Goal: Task Accomplishment & Management: Use online tool/utility

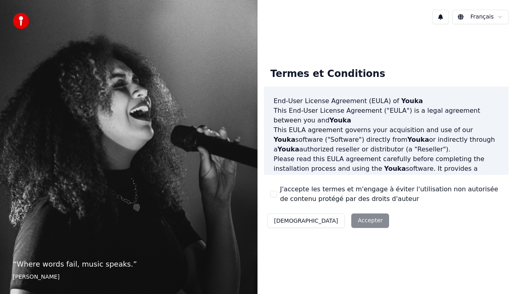
click at [327, 225] on div "Décliner Accepter" at bounding box center [328, 220] width 128 height 21
click at [272, 193] on button "J'accepte les termes et m'engage à éviter l'utilisation non autorisée de conten…" at bounding box center [273, 194] width 6 height 6
click at [351, 220] on button "Accepter" at bounding box center [370, 220] width 38 height 14
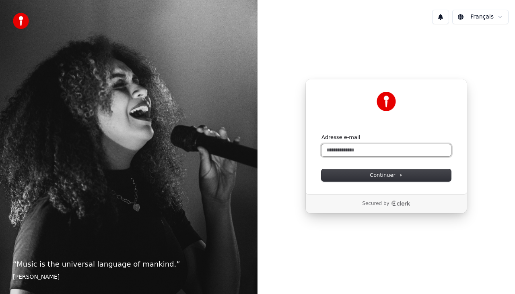
click at [345, 150] on input "Adresse e-mail" at bounding box center [385, 150] width 129 height 12
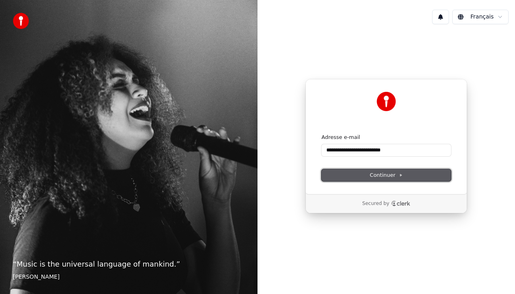
click at [377, 174] on span "Continuer" at bounding box center [386, 174] width 33 height 7
type input "**********"
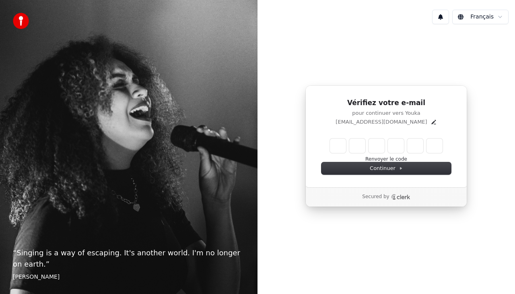
click at [341, 142] on input "Enter verification code" at bounding box center [386, 145] width 113 height 14
type input "******"
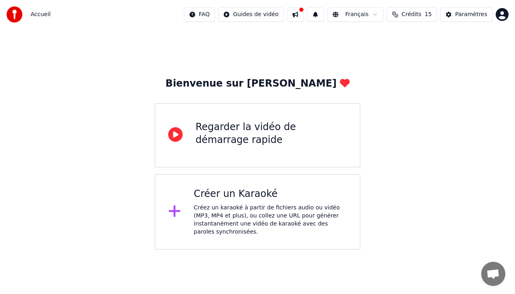
click at [249, 195] on div "Créer un Karaoké" at bounding box center [270, 193] width 153 height 13
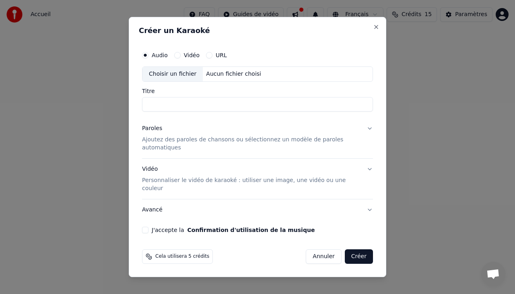
type input "*"
type input "**********"
click at [214, 78] on div "Aucun fichier choisi" at bounding box center [234, 74] width 62 height 8
click at [212, 58] on div "URL" at bounding box center [216, 55] width 21 height 6
click at [208, 58] on button "URL" at bounding box center [209, 55] width 6 height 6
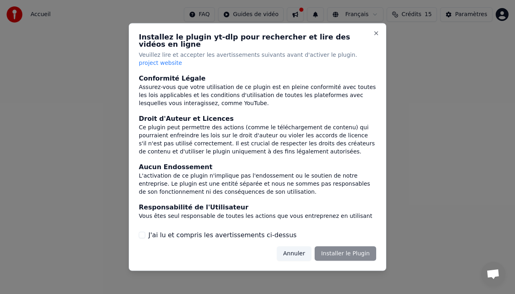
click at [143, 231] on button "J'ai lu et compris les avertissements ci-dessus" at bounding box center [142, 234] width 6 height 6
click at [360, 246] on button "Installer le Plugin" at bounding box center [345, 253] width 62 height 14
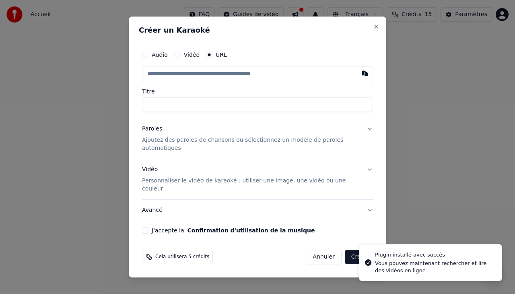
type input "**********"
click at [181, 82] on input "**********" at bounding box center [257, 74] width 231 height 16
type input "**********"
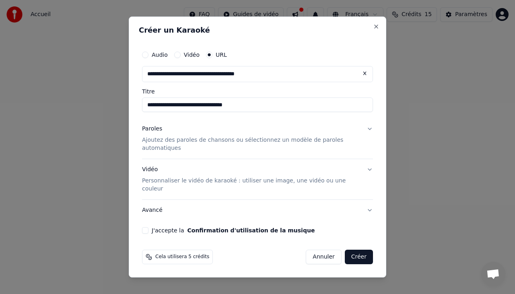
type input "**********"
drag, startPoint x: 245, startPoint y: 113, endPoint x: 140, endPoint y: 113, distance: 105.8
click at [140, 113] on div "**********" at bounding box center [257, 139] width 237 height 193
type input "**********"
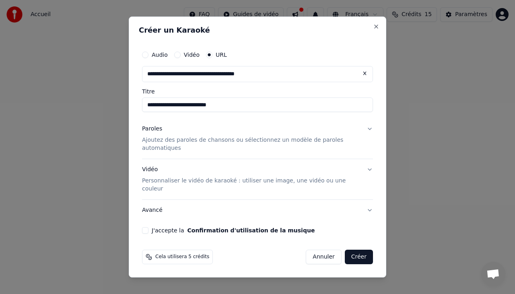
click at [273, 145] on p "Ajoutez des paroles de chansons ou sélectionnez un modèle de paroles automatiqu…" at bounding box center [251, 144] width 218 height 16
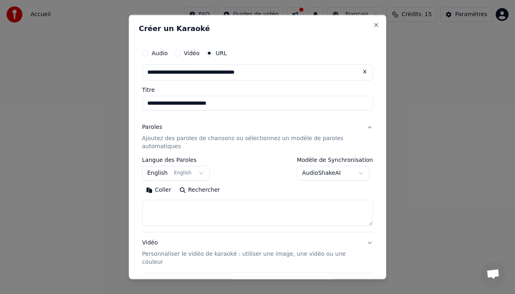
click at [197, 171] on button "English English" at bounding box center [176, 172] width 68 height 14
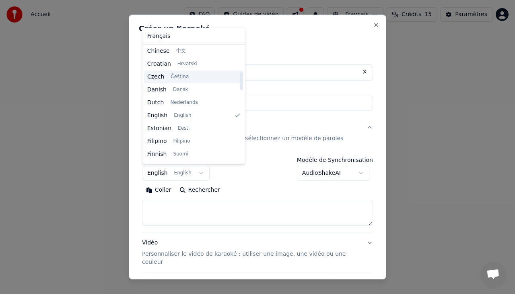
scroll to position [185, 0]
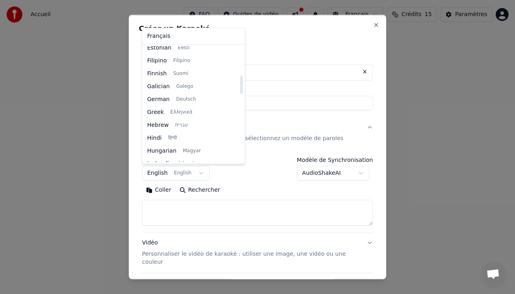
select select "**"
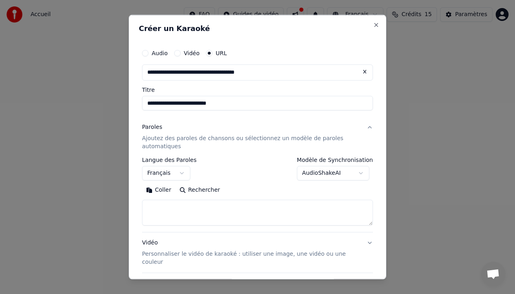
click at [179, 211] on textarea at bounding box center [257, 212] width 231 height 26
paste textarea "**********"
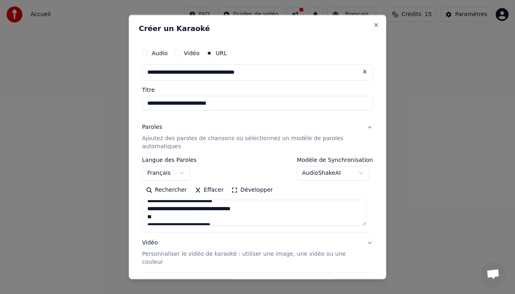
scroll to position [228, 0]
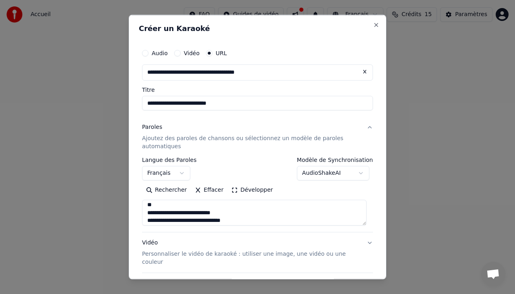
drag, startPoint x: 146, startPoint y: 212, endPoint x: 158, endPoint y: 210, distance: 11.7
click at [158, 210] on textarea "**********" at bounding box center [254, 212] width 224 height 26
click at [156, 206] on textarea "**********" at bounding box center [254, 212] width 224 height 26
drag, startPoint x: 169, startPoint y: 201, endPoint x: 148, endPoint y: 208, distance: 22.2
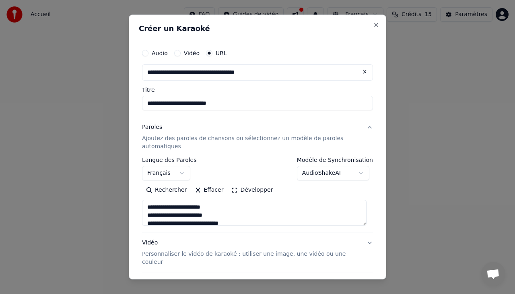
click at [148, 208] on textarea "**********" at bounding box center [254, 212] width 224 height 26
click at [162, 206] on textarea "**********" at bounding box center [254, 212] width 224 height 26
click at [249, 188] on button "Développer" at bounding box center [251, 189] width 49 height 13
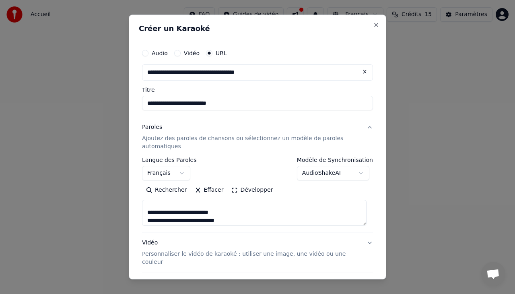
scroll to position [0, 0]
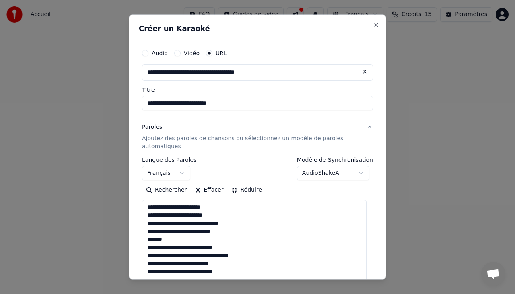
drag, startPoint x: 173, startPoint y: 238, endPoint x: 141, endPoint y: 237, distance: 31.4
click at [141, 237] on div "**********" at bounding box center [257, 283] width 237 height 482
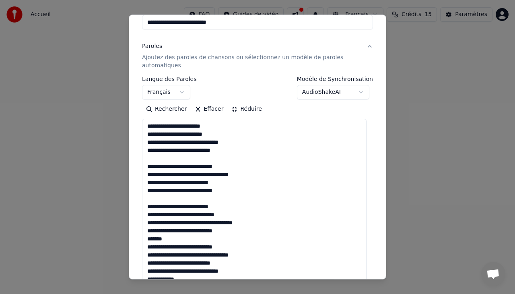
scroll to position [121, 0]
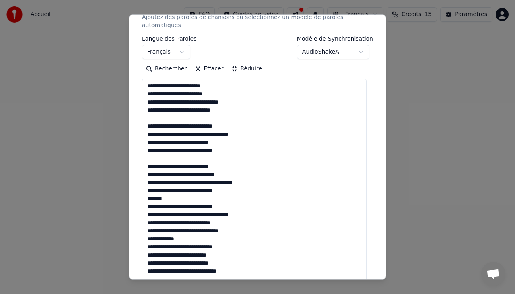
drag, startPoint x: 154, startPoint y: 199, endPoint x: 144, endPoint y: 199, distance: 10.5
click at [144, 199] on textarea "**********" at bounding box center [254, 198] width 224 height 240
drag, startPoint x: 180, startPoint y: 236, endPoint x: 148, endPoint y: 237, distance: 32.6
click at [148, 237] on textarea "**********" at bounding box center [254, 198] width 224 height 240
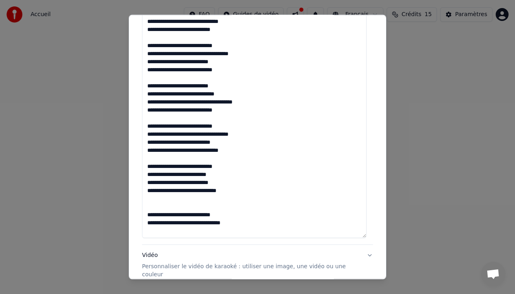
scroll to position [276, 0]
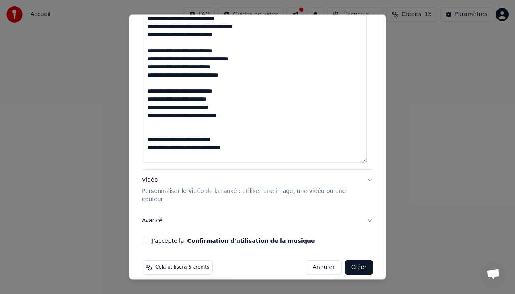
type textarea "**********"
click at [337, 190] on p "Personnaliser le vidéo de karaoké : utiliser une image, une vidéo ou une couleur" at bounding box center [251, 195] width 218 height 16
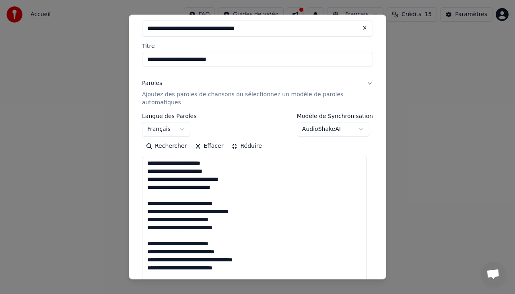
scroll to position [41, 0]
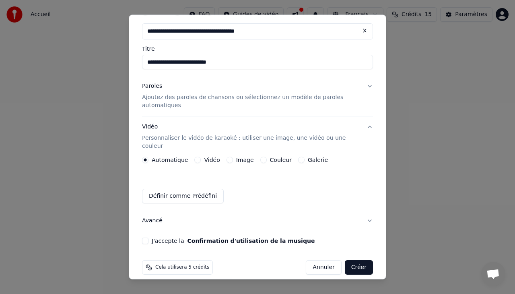
click at [236, 157] on label "Image" at bounding box center [245, 160] width 18 height 6
click at [233, 156] on button "Image" at bounding box center [229, 159] width 6 height 6
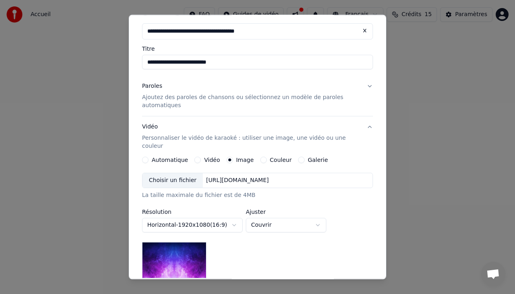
click at [270, 157] on label "Couleur" at bounding box center [281, 160] width 22 height 6
click at [266, 156] on button "Couleur" at bounding box center [263, 159] width 6 height 6
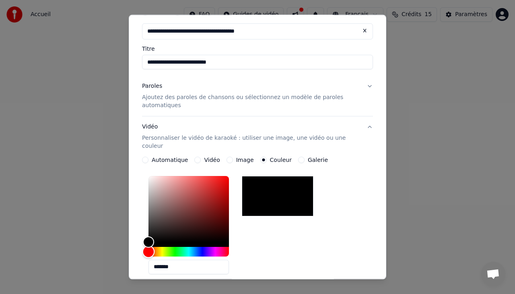
click at [175, 247] on div "Hue" at bounding box center [188, 252] width 80 height 10
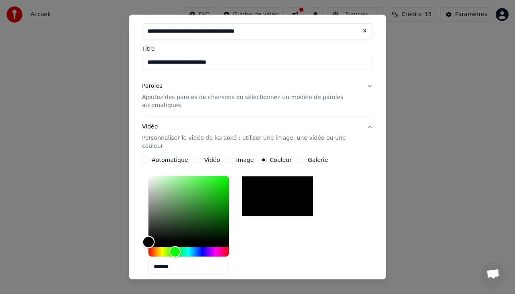
click at [202, 176] on div "Color" at bounding box center [188, 209] width 80 height 66
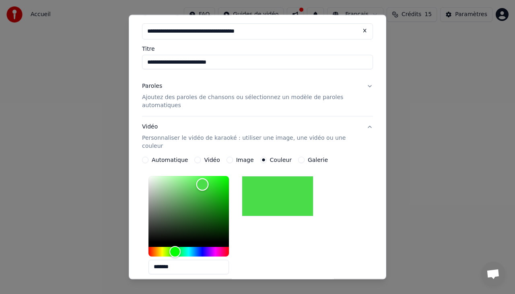
click at [208, 179] on div "Color" at bounding box center [202, 185] width 12 height 12
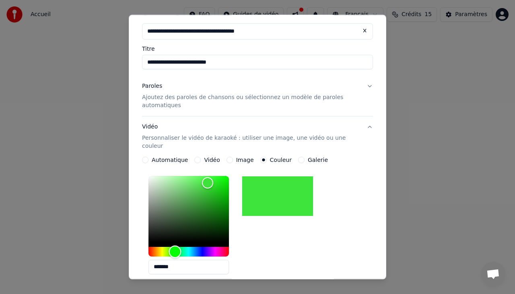
type input "*******"
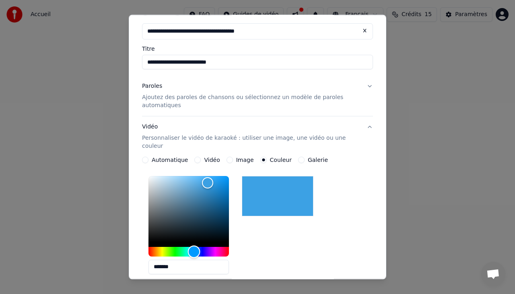
click at [194, 247] on div "Hue" at bounding box center [188, 252] width 80 height 10
click at [325, 218] on div "*******" at bounding box center [257, 227] width 231 height 108
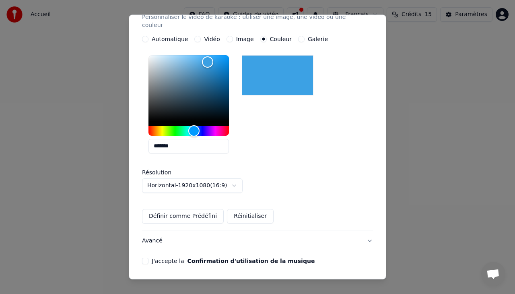
scroll to position [181, 0]
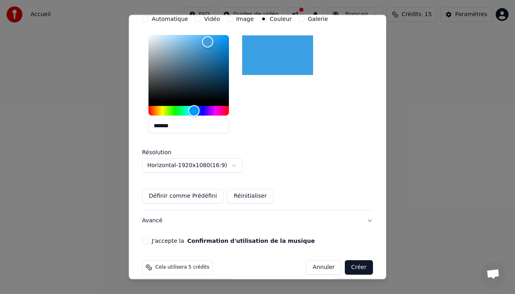
click at [147, 237] on button "J'accepte la Confirmation d'utilisation de la musique" at bounding box center [145, 240] width 6 height 6
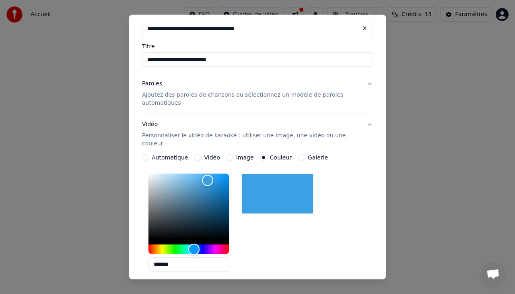
scroll to position [21, 0]
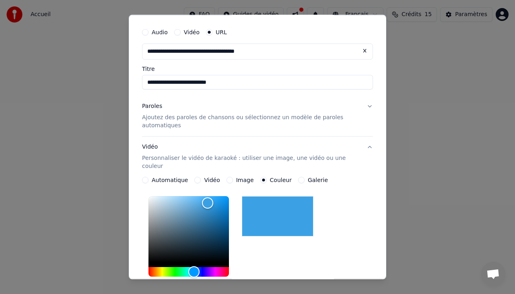
click at [299, 177] on div "Galerie" at bounding box center [313, 180] width 30 height 6
click at [298, 177] on button "Galerie" at bounding box center [301, 180] width 6 height 6
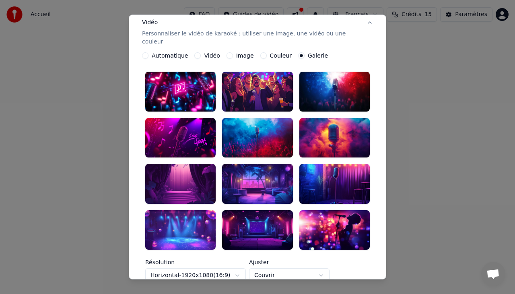
scroll to position [133, 0]
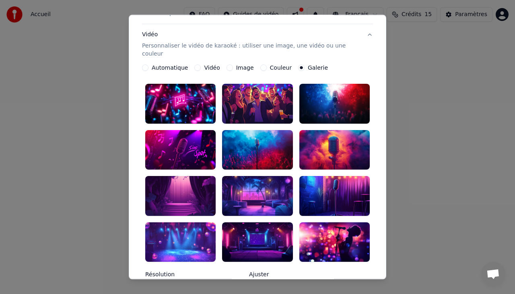
click at [187, 144] on div at bounding box center [180, 150] width 70 height 40
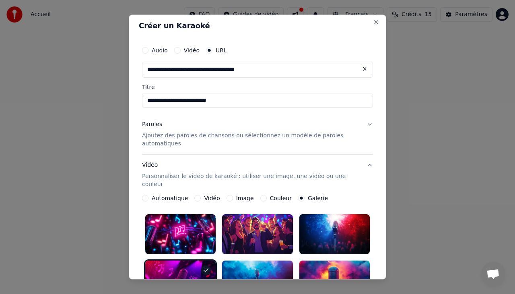
scroll to position [0, 0]
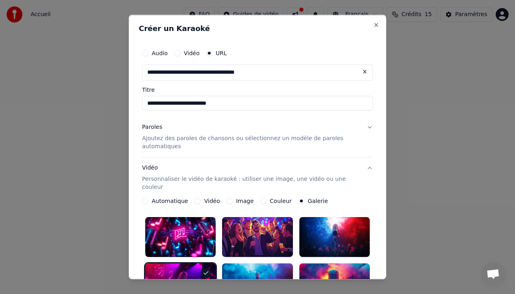
click at [179, 136] on p "Ajoutez des paroles de chansons ou sélectionnez un modèle de paroles automatiqu…" at bounding box center [251, 142] width 218 height 16
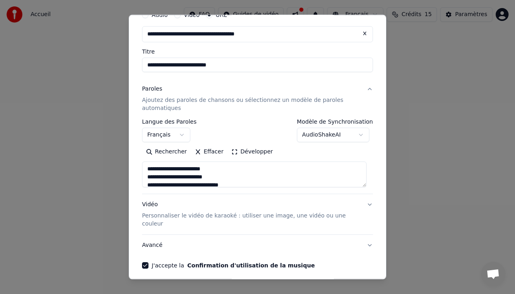
scroll to position [62, 0]
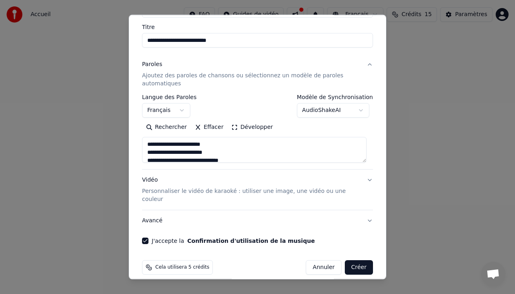
click at [350, 260] on button "Créer" at bounding box center [359, 267] width 28 height 14
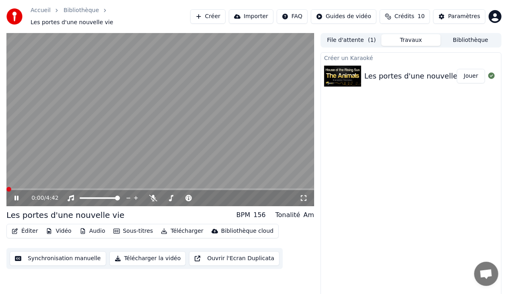
click at [6, 187] on span at bounding box center [8, 189] width 5 height 5
click at [18, 195] on icon at bounding box center [16, 197] width 4 height 5
click at [28, 225] on button "Éditer" at bounding box center [24, 230] width 33 height 11
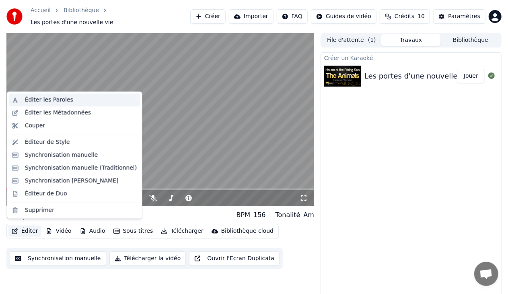
click at [44, 101] on div "Éditer les Paroles" at bounding box center [49, 100] width 48 height 8
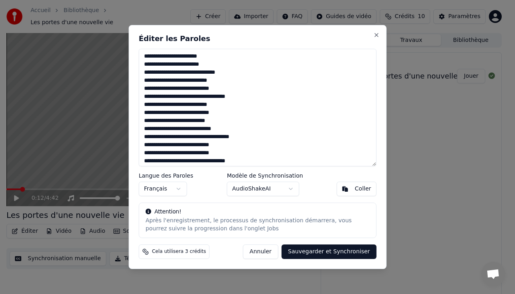
scroll to position [66, 0]
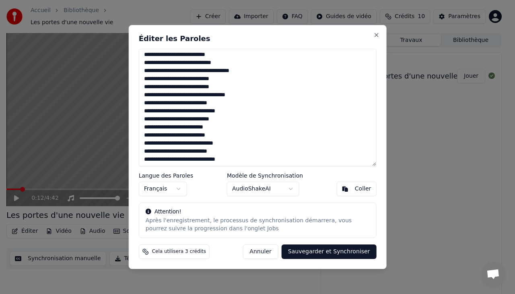
click at [291, 190] on body "Accueil Bibliothèque Les portes d'une nouvelle vie Créer Importer FAQ Guides de…" at bounding box center [254, 147] width 508 height 294
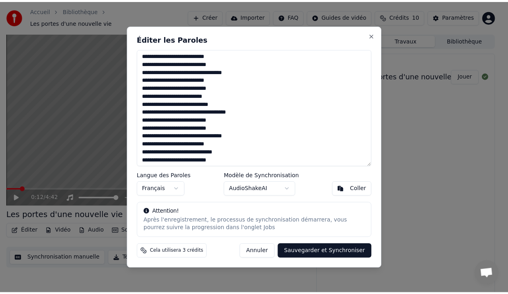
scroll to position [0, 0]
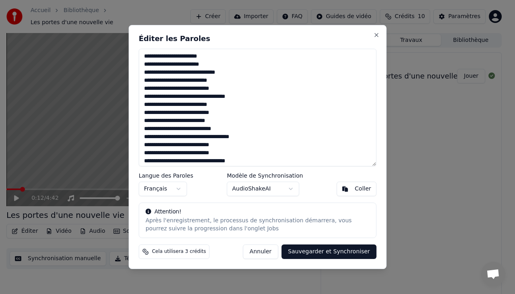
click at [260, 189] on body "Accueil Bibliothèque Les portes d'une nouvelle vie Créer Importer FAQ Guides de…" at bounding box center [254, 147] width 508 height 294
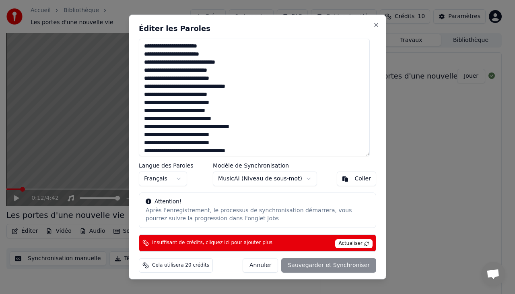
click at [245, 179] on body "Accueil Bibliothèque Les portes d'une nouvelle vie Créer Importer FAQ Guides de…" at bounding box center [254, 147] width 508 height 294
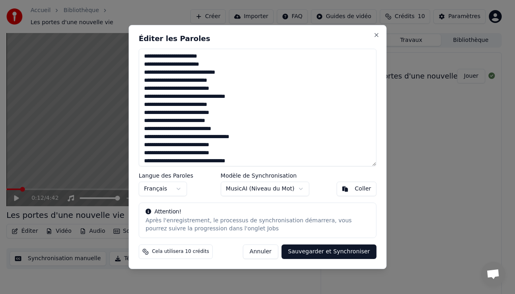
click at [329, 251] on button "Sauvegarder et Synchroniser" at bounding box center [329, 251] width 95 height 14
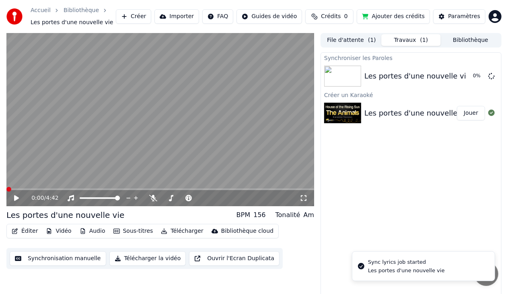
click at [7, 187] on span at bounding box center [8, 189] width 5 height 5
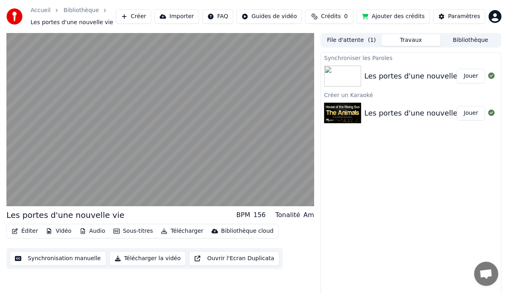
click at [467, 80] on button "Jouer" at bounding box center [471, 76] width 28 height 14
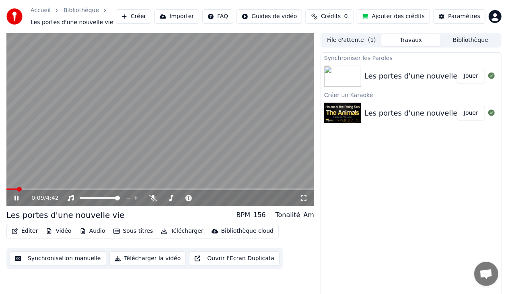
click at [21, 203] on div "0:09 / 4:42" at bounding box center [160, 198] width 308 height 16
click at [17, 200] on icon at bounding box center [22, 198] width 18 height 6
click at [58, 257] on button "Synchronisation manuelle" at bounding box center [58, 258] width 97 height 14
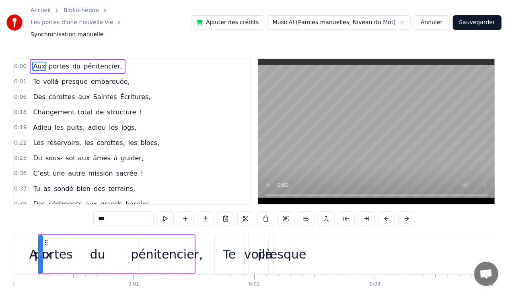
click at [49, 260] on div "portes" at bounding box center [54, 254] width 22 height 38
type input "******"
drag, startPoint x: 119, startPoint y: 55, endPoint x: 25, endPoint y: 56, distance: 93.7
click at [25, 59] on div "0:00 Aux portes du pénitencier," at bounding box center [132, 66] width 236 height 15
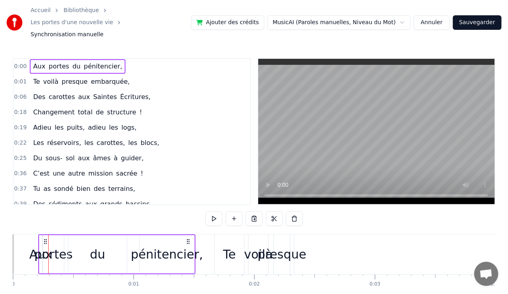
click at [32, 62] on span "Aux" at bounding box center [39, 66] width 14 height 9
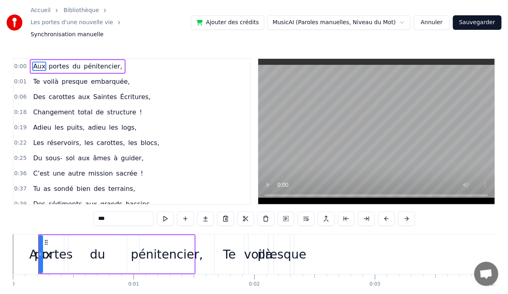
click at [32, 62] on span "Aux" at bounding box center [39, 66] width 14 height 9
click at [434, 15] on button "Annuler" at bounding box center [431, 22] width 35 height 14
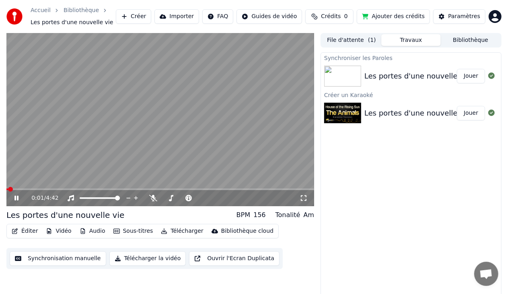
click at [14, 199] on icon at bounding box center [16, 197] width 4 height 5
click at [27, 232] on button "Éditer" at bounding box center [24, 230] width 33 height 11
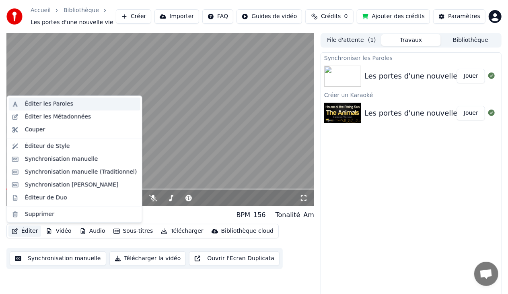
click at [44, 103] on div "Éditer les Paroles" at bounding box center [49, 104] width 48 height 8
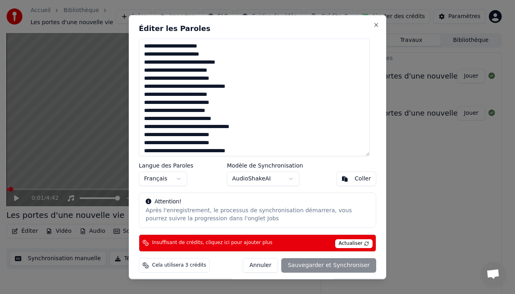
click at [172, 47] on textarea "**********" at bounding box center [254, 97] width 231 height 117
click at [250, 178] on body "Accueil Bibliothèque Les portes d'une nouvelle vie Créer Importer FAQ Guides de…" at bounding box center [254, 147] width 508 height 294
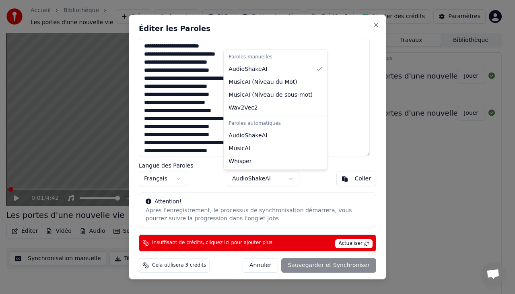
click at [250, 178] on body "Accueil Bibliothèque Les portes d'une nouvelle vie Créer Importer FAQ Guides de…" at bounding box center [254, 147] width 508 height 294
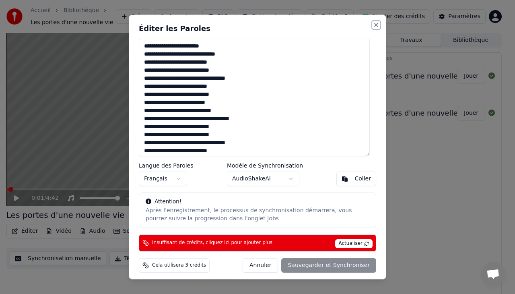
click at [373, 22] on button "Close" at bounding box center [376, 25] width 6 height 6
type textarea "**********"
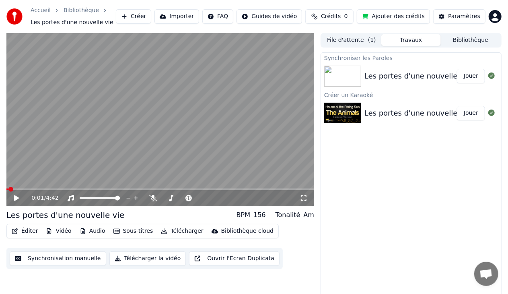
click at [75, 255] on button "Synchronisation manuelle" at bounding box center [58, 258] width 97 height 14
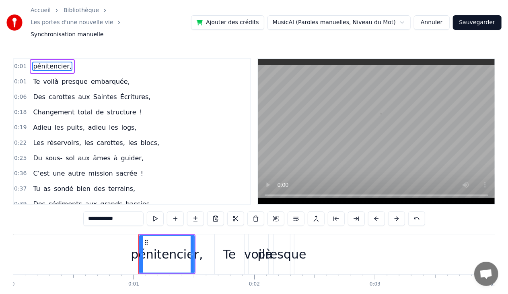
type input "**"
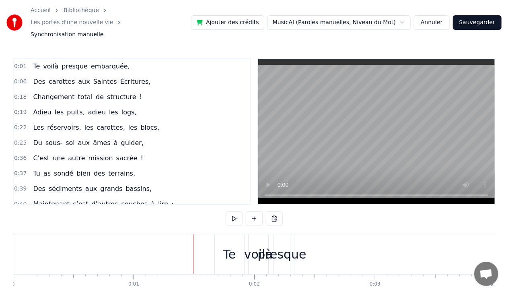
click at [90, 62] on span "embarquée," at bounding box center [110, 66] width 41 height 9
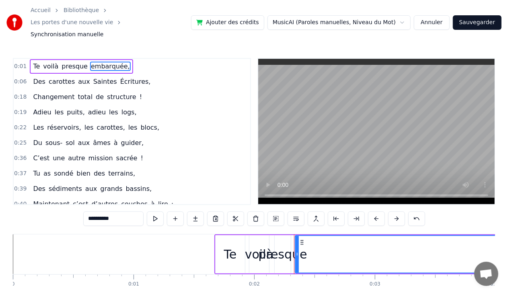
click at [55, 60] on div "Te voilà presque embarquée," at bounding box center [81, 66] width 103 height 14
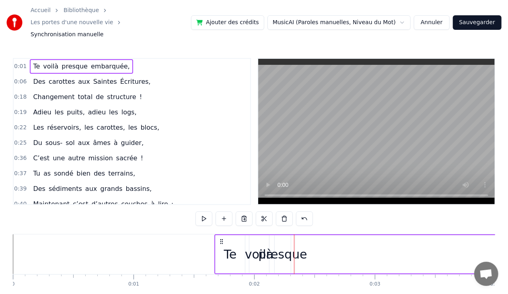
click at [227, 245] on div "Te" at bounding box center [230, 254] width 13 height 18
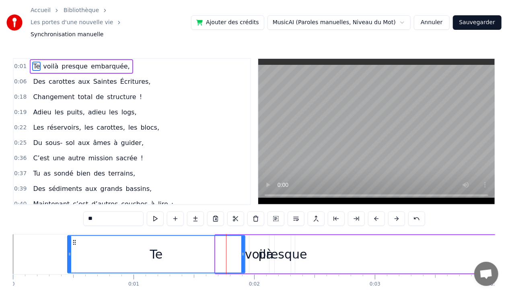
drag, startPoint x: 216, startPoint y: 251, endPoint x: 68, endPoint y: 256, distance: 148.1
click at [68, 256] on div at bounding box center [69, 254] width 3 height 37
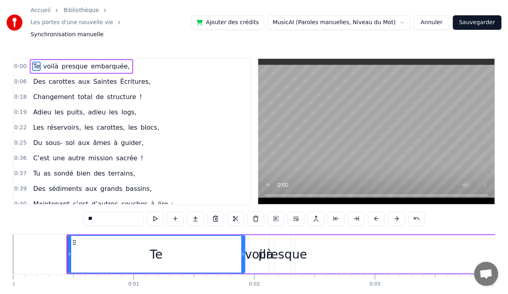
click at [255, 250] on div "voilà" at bounding box center [259, 254] width 29 height 18
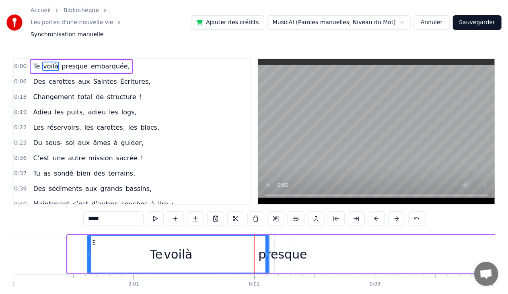
drag, startPoint x: 251, startPoint y: 243, endPoint x: 89, endPoint y: 241, distance: 162.1
click at [89, 251] on icon at bounding box center [89, 254] width 3 height 6
click at [266, 251] on icon at bounding box center [266, 254] width 3 height 6
drag, startPoint x: 266, startPoint y: 241, endPoint x: 256, endPoint y: 243, distance: 9.7
click at [256, 251] on icon at bounding box center [257, 254] width 3 height 6
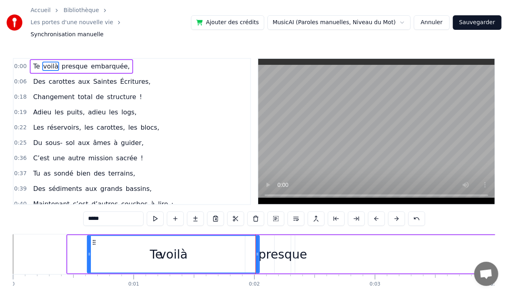
click at [291, 245] on div "presque" at bounding box center [282, 254] width 49 height 18
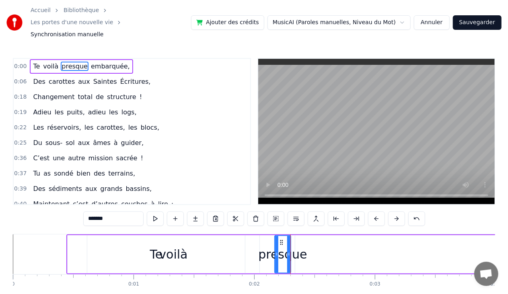
click at [173, 245] on div "voilà" at bounding box center [173, 254] width 29 height 18
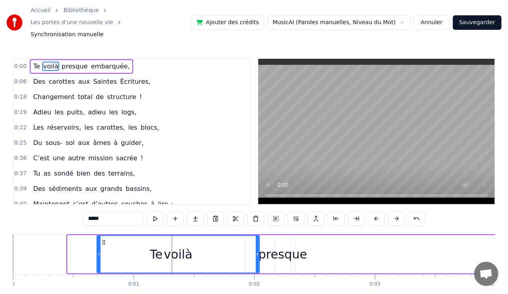
drag, startPoint x: 88, startPoint y: 251, endPoint x: 98, endPoint y: 253, distance: 9.7
click at [98, 253] on div at bounding box center [98, 254] width 3 height 37
click at [279, 245] on div "presque" at bounding box center [282, 254] width 49 height 18
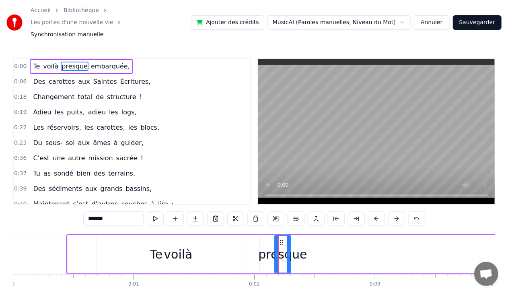
click at [267, 245] on div "presque" at bounding box center [282, 254] width 49 height 18
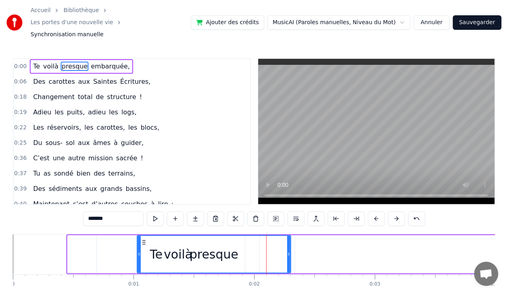
drag, startPoint x: 277, startPoint y: 241, endPoint x: 139, endPoint y: 239, distance: 137.6
click at [139, 251] on icon at bounding box center [139, 254] width 3 height 6
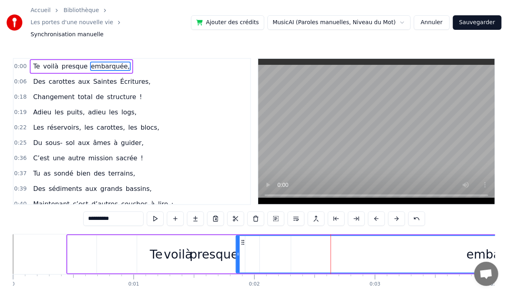
drag, startPoint x: 297, startPoint y: 249, endPoint x: 239, endPoint y: 250, distance: 57.9
click at [239, 250] on div at bounding box center [237, 254] width 3 height 37
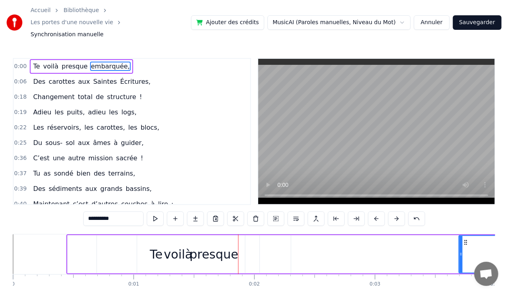
drag, startPoint x: 240, startPoint y: 241, endPoint x: 464, endPoint y: 246, distance: 224.5
click at [462, 246] on div at bounding box center [460, 254] width 3 height 37
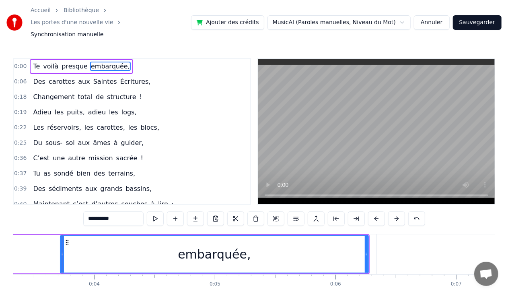
scroll to position [0, 410]
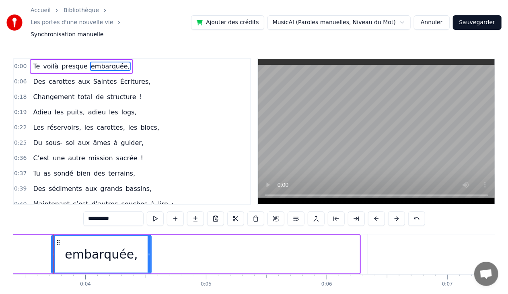
drag, startPoint x: 358, startPoint y: 242, endPoint x: 150, endPoint y: 240, distance: 208.3
click at [150, 251] on icon at bounding box center [149, 254] width 3 height 6
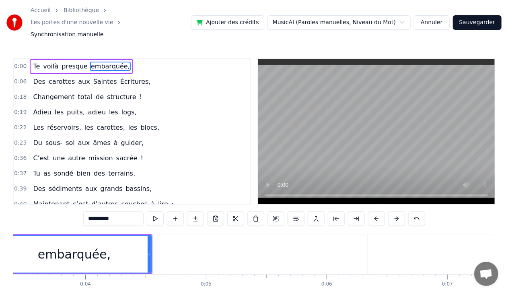
drag, startPoint x: 54, startPoint y: 242, endPoint x: 0, endPoint y: 239, distance: 54.4
click at [0, 239] on div "Accueil Bibliothèque Les portes d'une nouvelle vie Synchronisation manuelle Ajo…" at bounding box center [254, 157] width 508 height 315
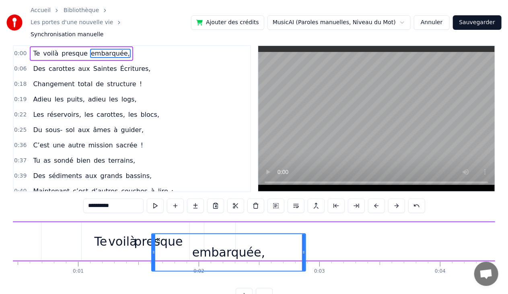
scroll to position [17, 0]
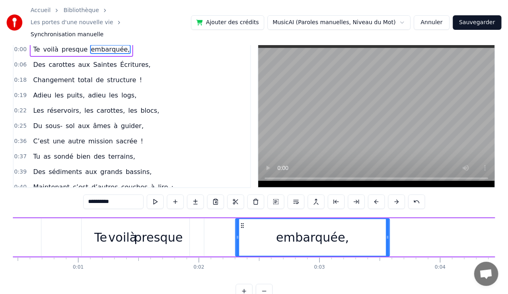
drag, startPoint x: 296, startPoint y: 230, endPoint x: 218, endPoint y: 198, distance: 84.2
click at [218, 198] on div "**********" at bounding box center [254, 169] width 482 height 257
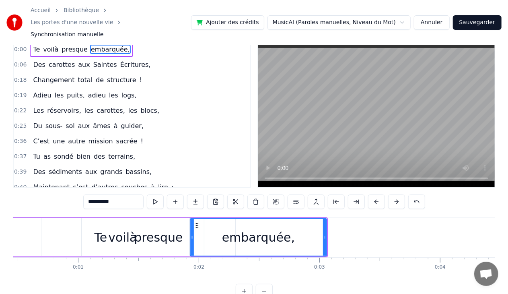
drag, startPoint x: 175, startPoint y: 223, endPoint x: 194, endPoint y: 225, distance: 18.6
click at [194, 234] on icon at bounding box center [192, 237] width 3 height 6
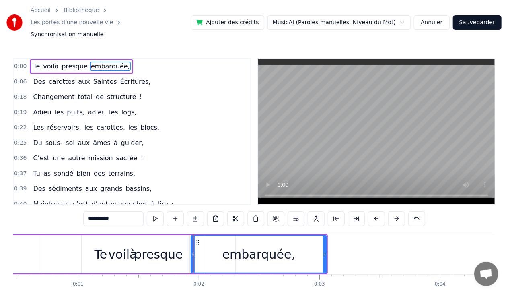
scroll to position [0, 0]
click at [327, 242] on div "embarquée," at bounding box center [259, 254] width 136 height 38
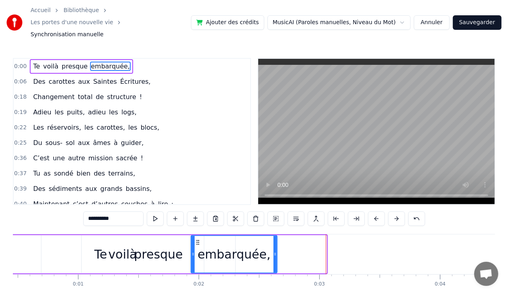
drag, startPoint x: 325, startPoint y: 242, endPoint x: 275, endPoint y: 239, distance: 49.6
click at [275, 251] on icon at bounding box center [274, 254] width 3 height 6
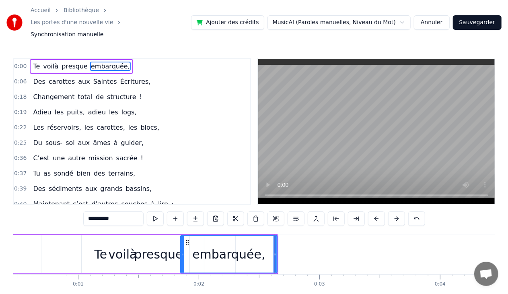
drag, startPoint x: 193, startPoint y: 240, endPoint x: 183, endPoint y: 240, distance: 10.5
click at [183, 251] on icon at bounding box center [182, 254] width 3 height 6
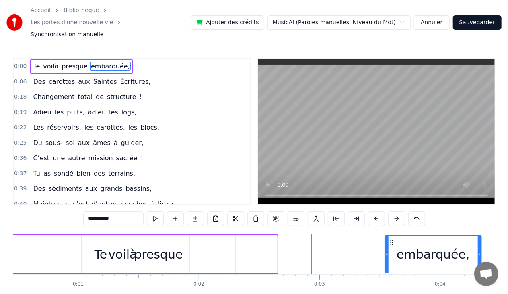
drag, startPoint x: 185, startPoint y: 229, endPoint x: 389, endPoint y: 236, distance: 204.4
click at [389, 236] on div "embarquée," at bounding box center [433, 254] width 96 height 37
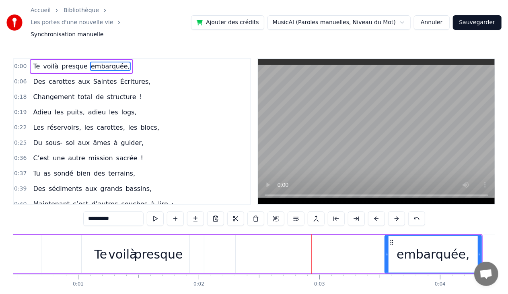
click at [154, 245] on div "presque" at bounding box center [158, 254] width 49 height 18
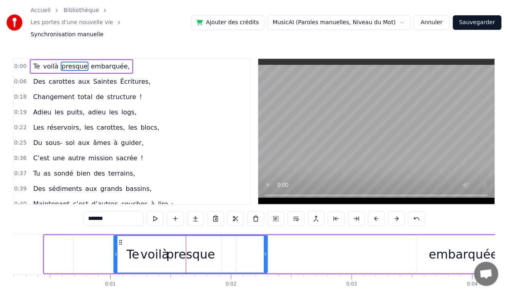
scroll to position [0, 7]
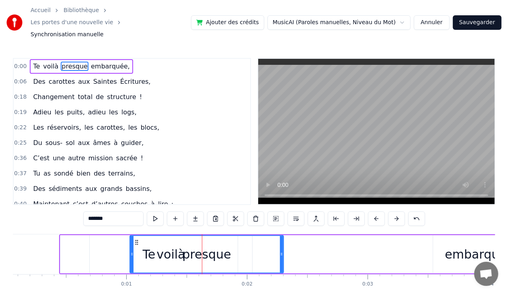
click at [268, 242] on div "presque" at bounding box center [206, 254] width 153 height 37
click at [208, 245] on div "presque" at bounding box center [206, 254] width 49 height 18
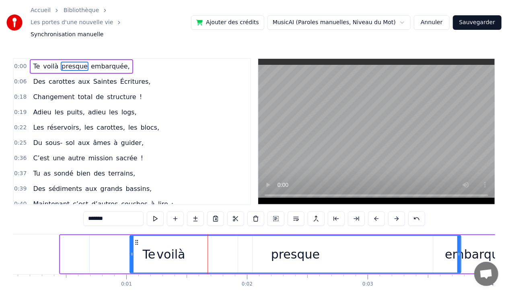
drag, startPoint x: 281, startPoint y: 243, endPoint x: 453, endPoint y: 243, distance: 172.1
click at [457, 251] on icon at bounding box center [458, 254] width 3 height 6
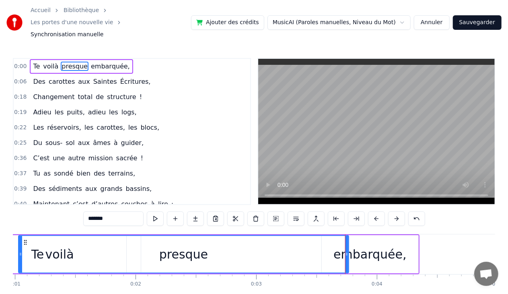
scroll to position [0, 0]
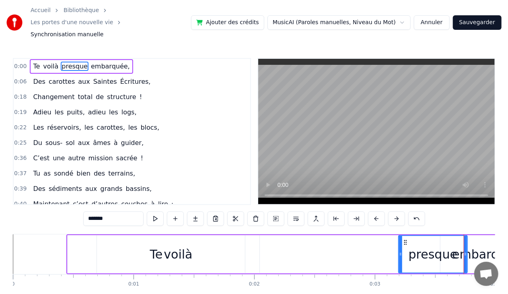
drag, startPoint x: 138, startPoint y: 243, endPoint x: 380, endPoint y: 242, distance: 241.7
click at [401, 251] on icon at bounding box center [400, 254] width 3 height 6
click at [179, 245] on div "voilà" at bounding box center [178, 254] width 29 height 18
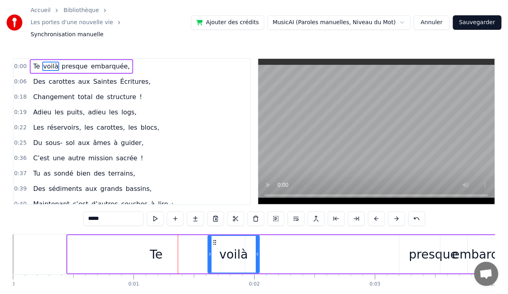
drag, startPoint x: 98, startPoint y: 240, endPoint x: 214, endPoint y: 251, distance: 116.3
click at [212, 251] on div at bounding box center [209, 254] width 3 height 37
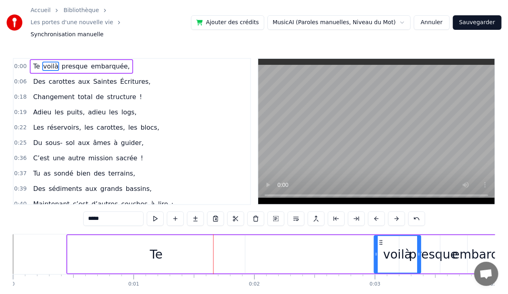
drag, startPoint x: 220, startPoint y: 229, endPoint x: 382, endPoint y: 235, distance: 161.8
click at [382, 236] on div "voilà" at bounding box center [397, 254] width 46 height 37
click at [156, 245] on div "Te" at bounding box center [156, 254] width 13 height 18
type input "**"
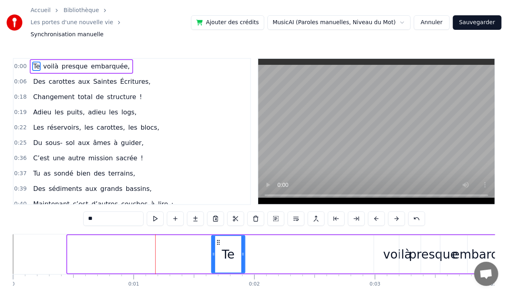
drag, startPoint x: 70, startPoint y: 244, endPoint x: 213, endPoint y: 259, distance: 143.9
click at [213, 259] on div at bounding box center [213, 254] width 3 height 37
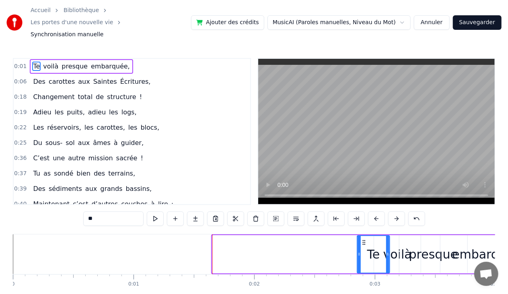
drag, startPoint x: 219, startPoint y: 229, endPoint x: 364, endPoint y: 235, distance: 144.9
click at [364, 236] on div "Te" at bounding box center [374, 254] width 32 height 37
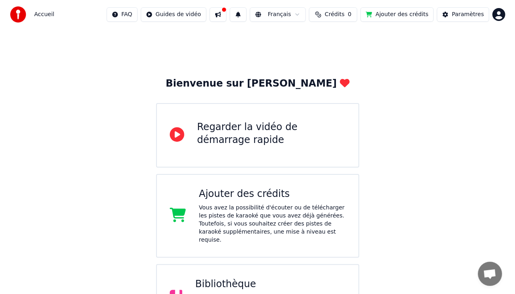
scroll to position [101, 0]
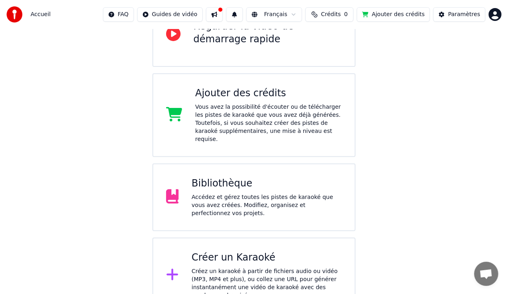
click at [245, 251] on div "Créer un Karaoké" at bounding box center [266, 257] width 150 height 13
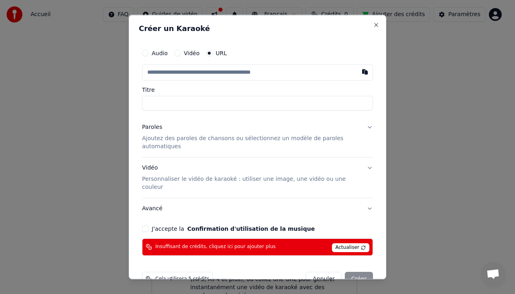
click at [339, 243] on span "Actualiser" at bounding box center [351, 247] width 38 height 9
click at [145, 53] on button "Audio" at bounding box center [145, 53] width 6 height 6
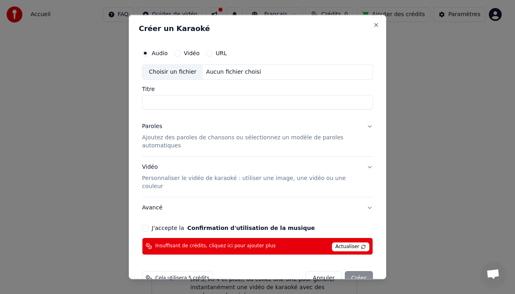
click at [224, 72] on div "Aucun fichier choisi" at bounding box center [234, 72] width 62 height 8
click at [183, 103] on input "**********" at bounding box center [257, 102] width 231 height 14
click at [184, 104] on input "**********" at bounding box center [257, 102] width 231 height 14
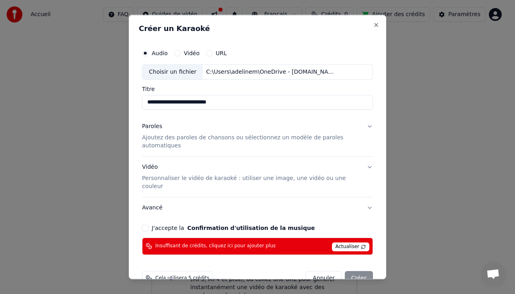
type input "**********"
click at [249, 137] on p "Ajoutez des paroles de chansons ou sélectionnez un modèle de paroles automatiqu…" at bounding box center [251, 141] width 218 height 16
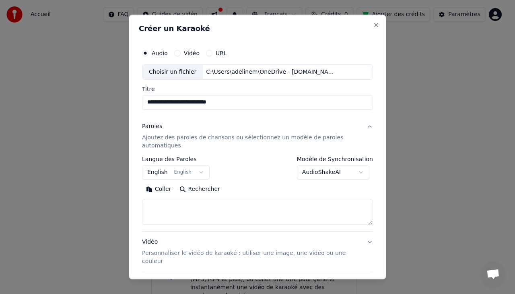
click at [302, 171] on body "**********" at bounding box center [254, 105] width 508 height 413
click at [253, 221] on textarea at bounding box center [257, 211] width 231 height 26
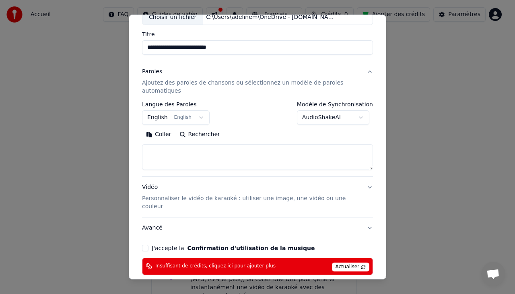
scroll to position [84, 0]
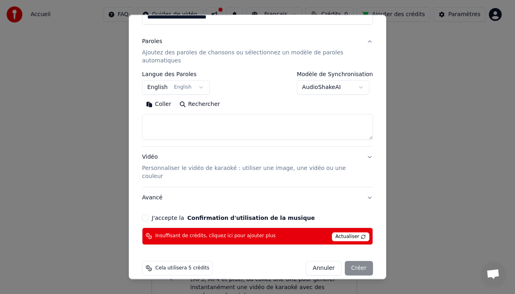
click at [350, 232] on span "Actualiser" at bounding box center [351, 236] width 38 height 9
click at [222, 233] on span "Insuffisant de crédits, cliquez ici pour ajouter plus" at bounding box center [215, 236] width 120 height 6
click at [166, 261] on div "Cela utilisera 5 crédits" at bounding box center [177, 268] width 71 height 14
click at [164, 265] on span "Cela utilisera 5 crédits" at bounding box center [182, 268] width 54 height 6
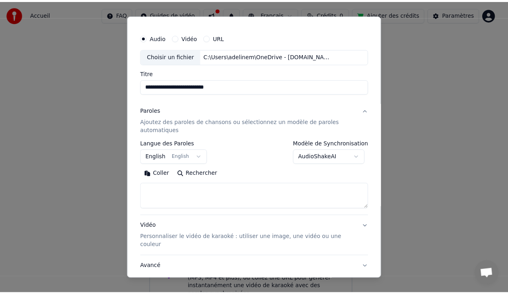
scroll to position [0, 0]
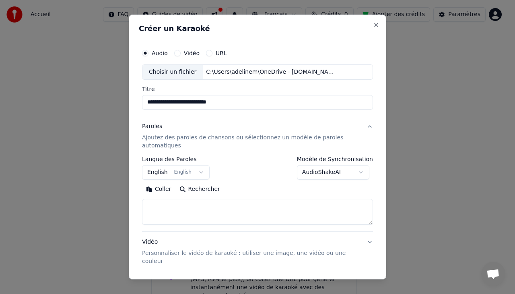
click at [374, 25] on div "**********" at bounding box center [257, 147] width 257 height 264
click at [373, 25] on button "Close" at bounding box center [376, 25] width 6 height 6
